Goal: Task Accomplishment & Management: Manage account settings

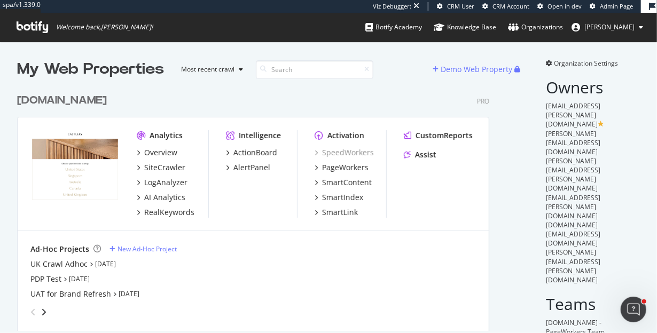
click at [568, 65] on span "Organization Settings" at bounding box center [586, 63] width 64 height 9
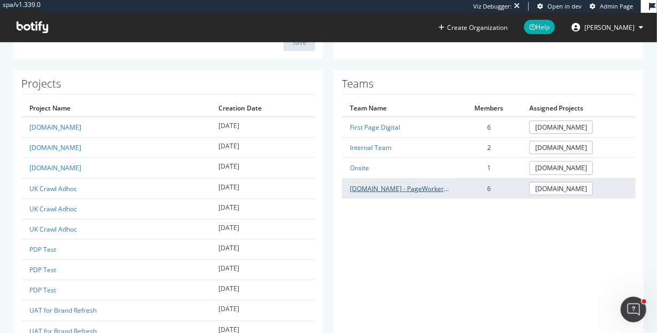
click at [396, 184] on link "[DOMAIN_NAME] - PageWorkers Team" at bounding box center [408, 188] width 116 height 9
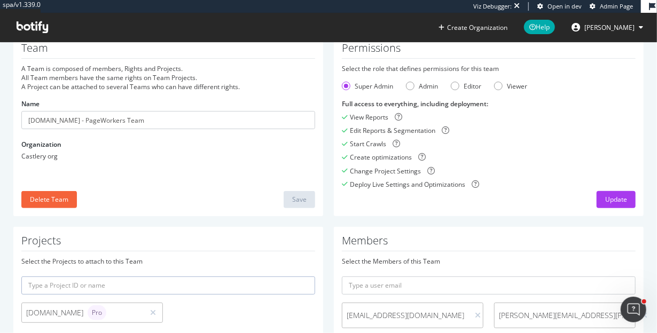
scroll to position [32, 0]
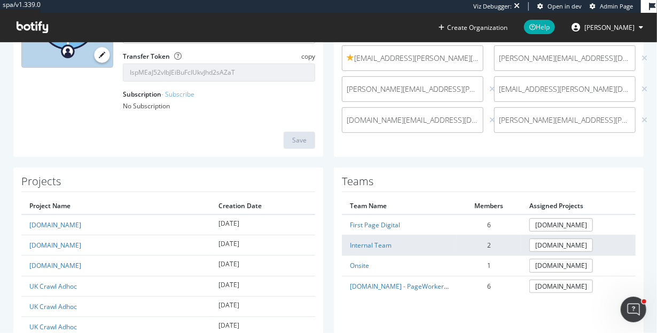
scroll to position [150, 0]
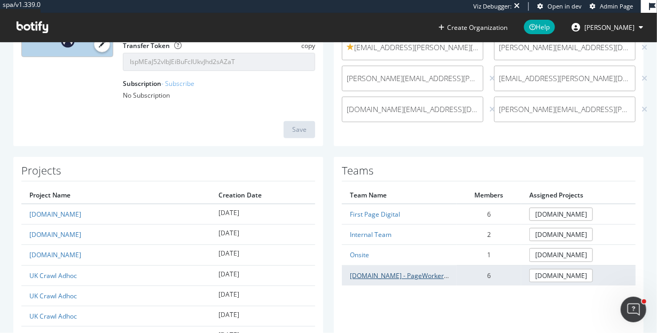
click at [367, 272] on link "[DOMAIN_NAME] - PageWorkers Team" at bounding box center [408, 275] width 116 height 9
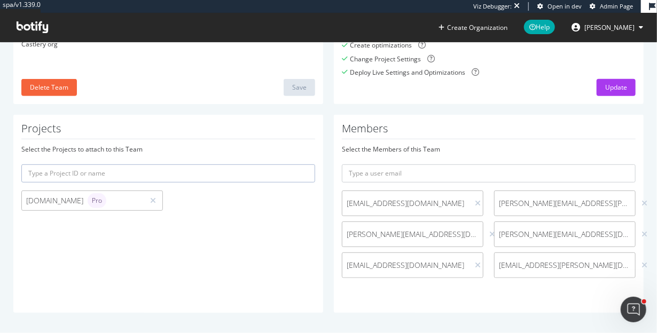
click at [198, 81] on div "Delete Team Save" at bounding box center [168, 87] width 294 height 17
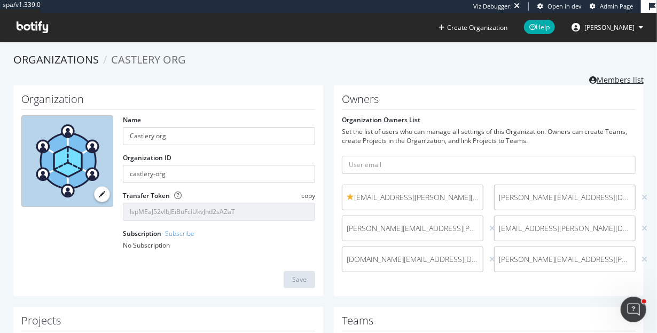
click at [595, 80] on link "Members list" at bounding box center [616, 78] width 54 height 13
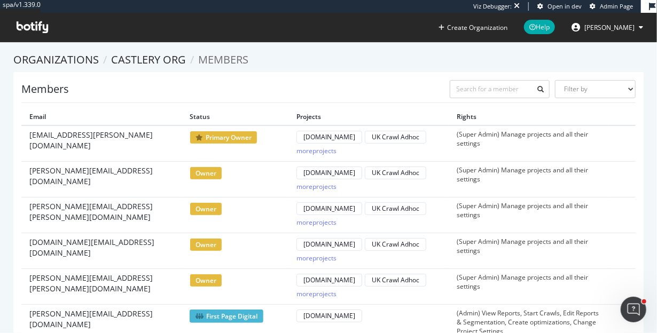
scroll to position [573, 0]
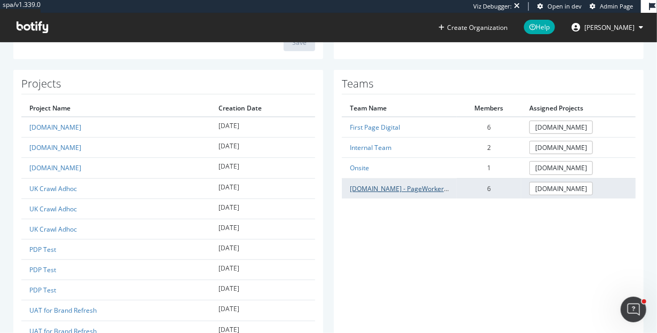
click at [410, 185] on link "www.castlery.com - PageWorkers Team" at bounding box center [408, 188] width 116 height 9
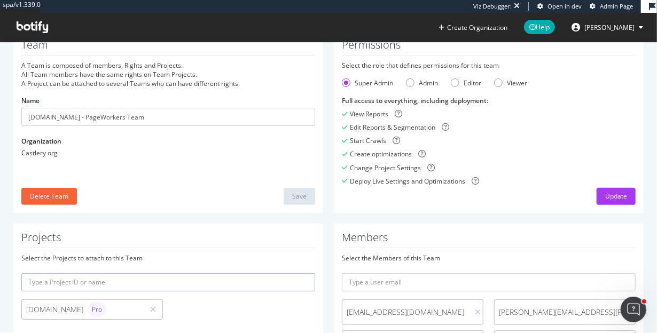
scroll to position [32, 0]
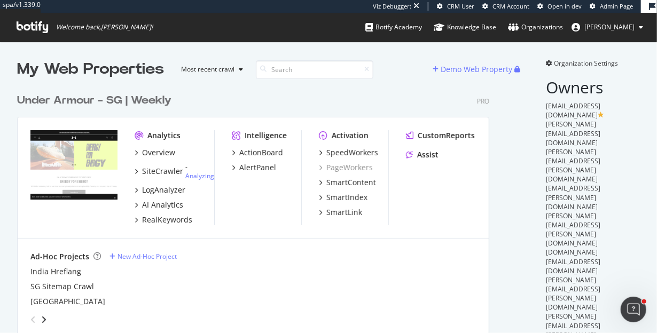
click at [396, 91] on div "Under Armour - SG | Weekly Pro Analytics Overview SiteCrawler - Analyzing LogAn…" at bounding box center [257, 205] width 481 height 251
click at [579, 59] on span "Organization Settings" at bounding box center [586, 63] width 64 height 9
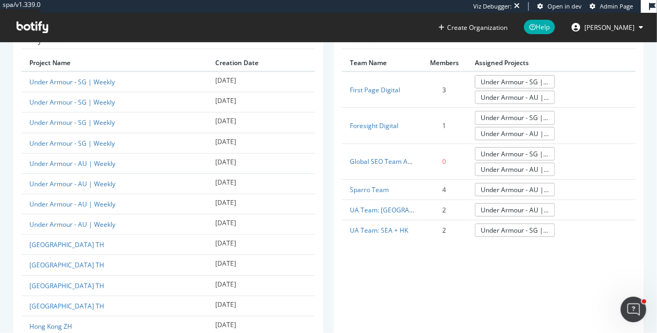
scroll to position [356, 0]
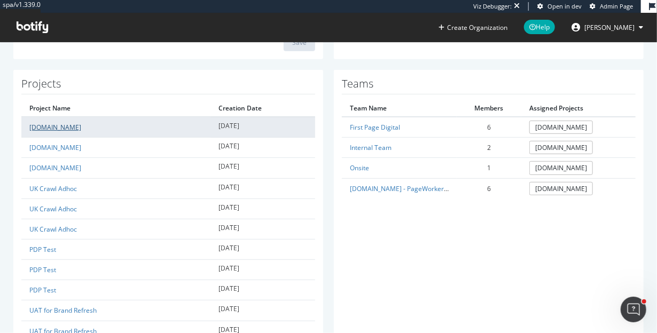
click at [52, 127] on link "[DOMAIN_NAME]" at bounding box center [55, 127] width 52 height 9
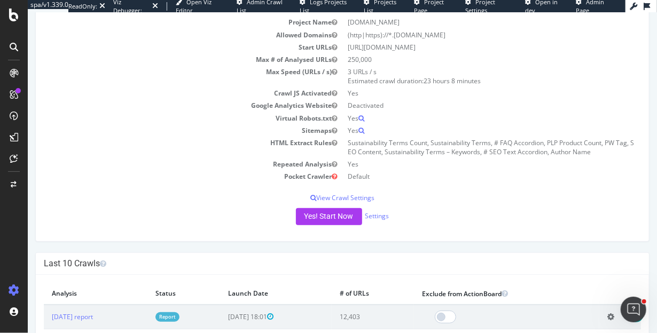
scroll to position [237, 0]
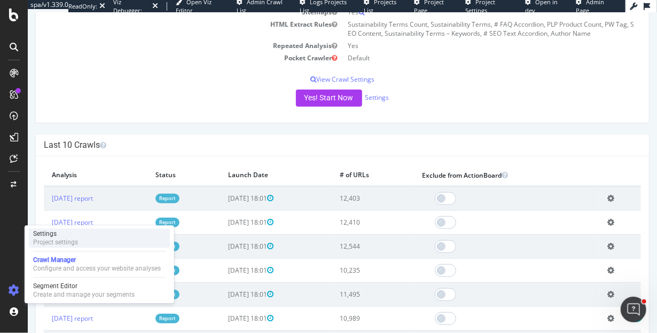
click at [59, 238] on div "Settings" at bounding box center [55, 234] width 45 height 9
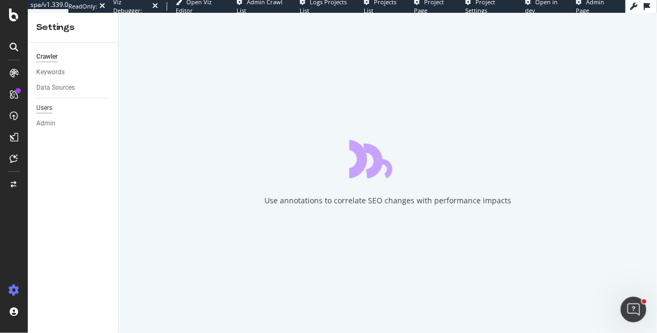
click at [47, 107] on div "Users" at bounding box center [44, 108] width 16 height 11
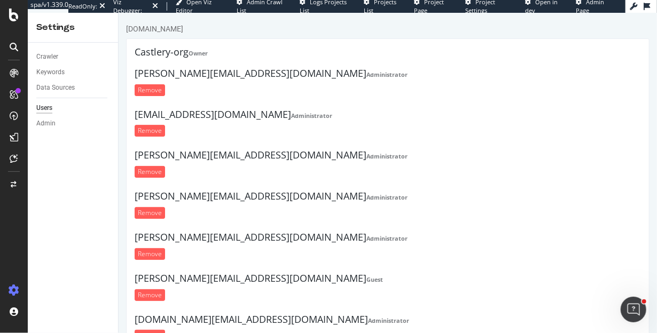
drag, startPoint x: 535, startPoint y: 22, endPoint x: 430, endPoint y: 220, distance: 223.6
click at [430, 220] on div "wynne.sun@castlery.com Administrator Remove" at bounding box center [387, 207] width 506 height 33
drag, startPoint x: 249, startPoint y: 278, endPoint x: 133, endPoint y: 276, distance: 115.4
click at [134, 276] on h4 "wilson@firstpagedigital.sg Guest" at bounding box center [387, 278] width 506 height 11
click at [366, 280] on strong "Guest" at bounding box center [374, 280] width 17 height 8
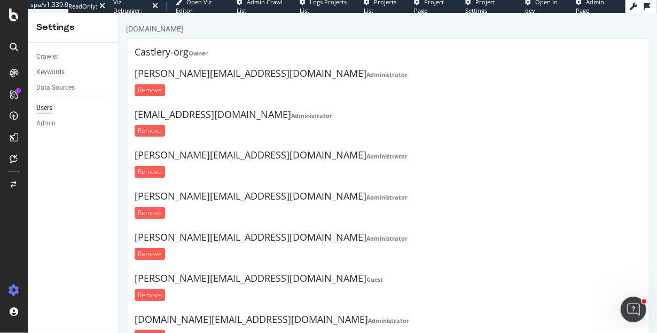
drag, startPoint x: 251, startPoint y: 277, endPoint x: 135, endPoint y: 277, distance: 116.4
click at [135, 277] on h4 "wilson@firstpagedigital.sg Guest" at bounding box center [387, 278] width 506 height 11
copy h4 "wilson@firstpagedigital.sg"
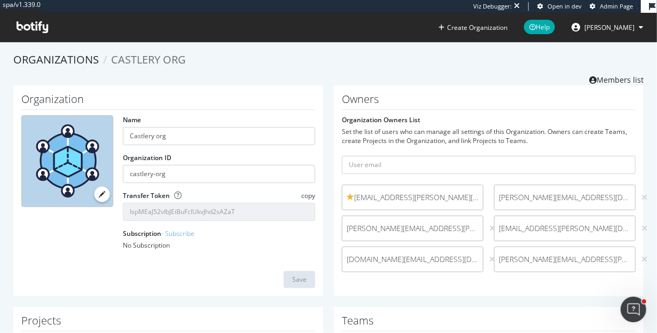
scroll to position [237, 0]
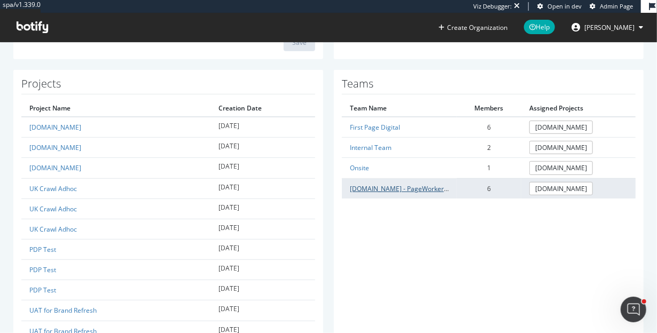
click at [381, 187] on link "www.castlery.com - PageWorkers Team" at bounding box center [408, 188] width 116 height 9
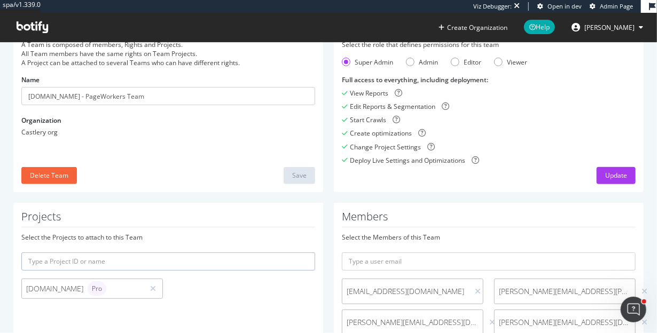
scroll to position [63, 0]
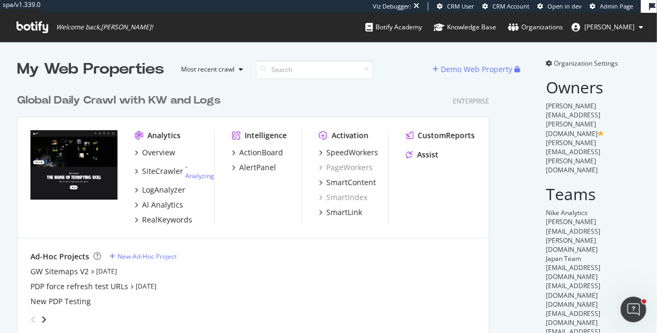
scroll to position [616, 471]
click at [554, 63] on span "Organization Settings" at bounding box center [586, 63] width 64 height 9
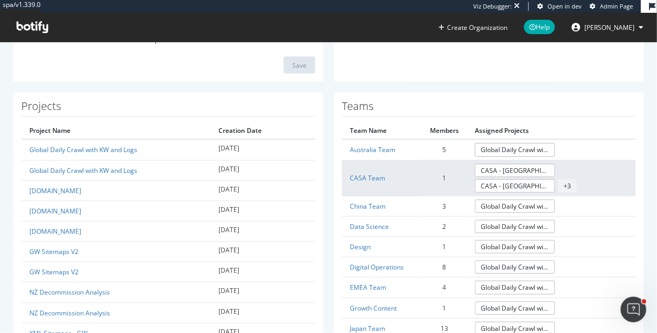
scroll to position [199, 0]
